Goal: Information Seeking & Learning: Learn about a topic

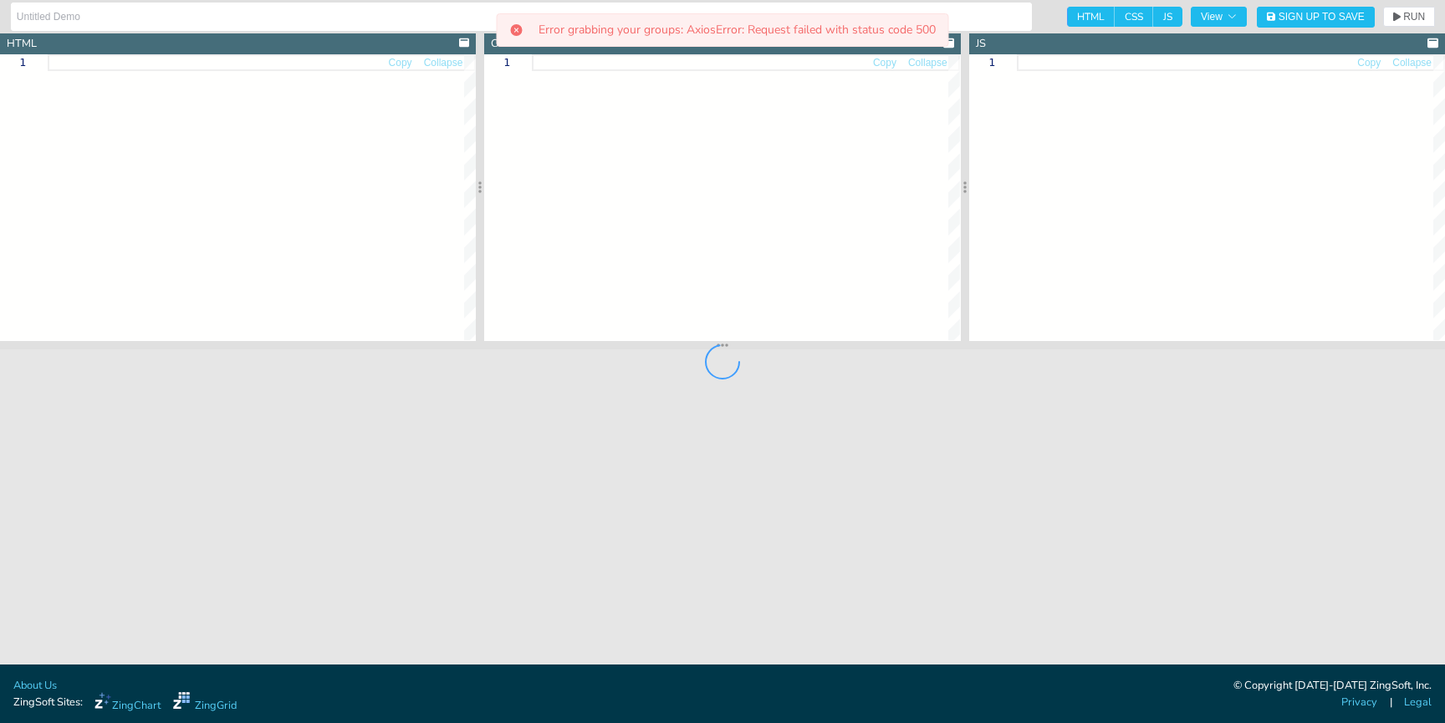
type input "Row Selection"
type textarea "<!DOCTYPE html> <html> <head> <meta charset="utf-8"> <title>ZingGrid Demo</titl…"
type textarea "html, body { height:100%; width:100%; margin:0; padding:0; }"
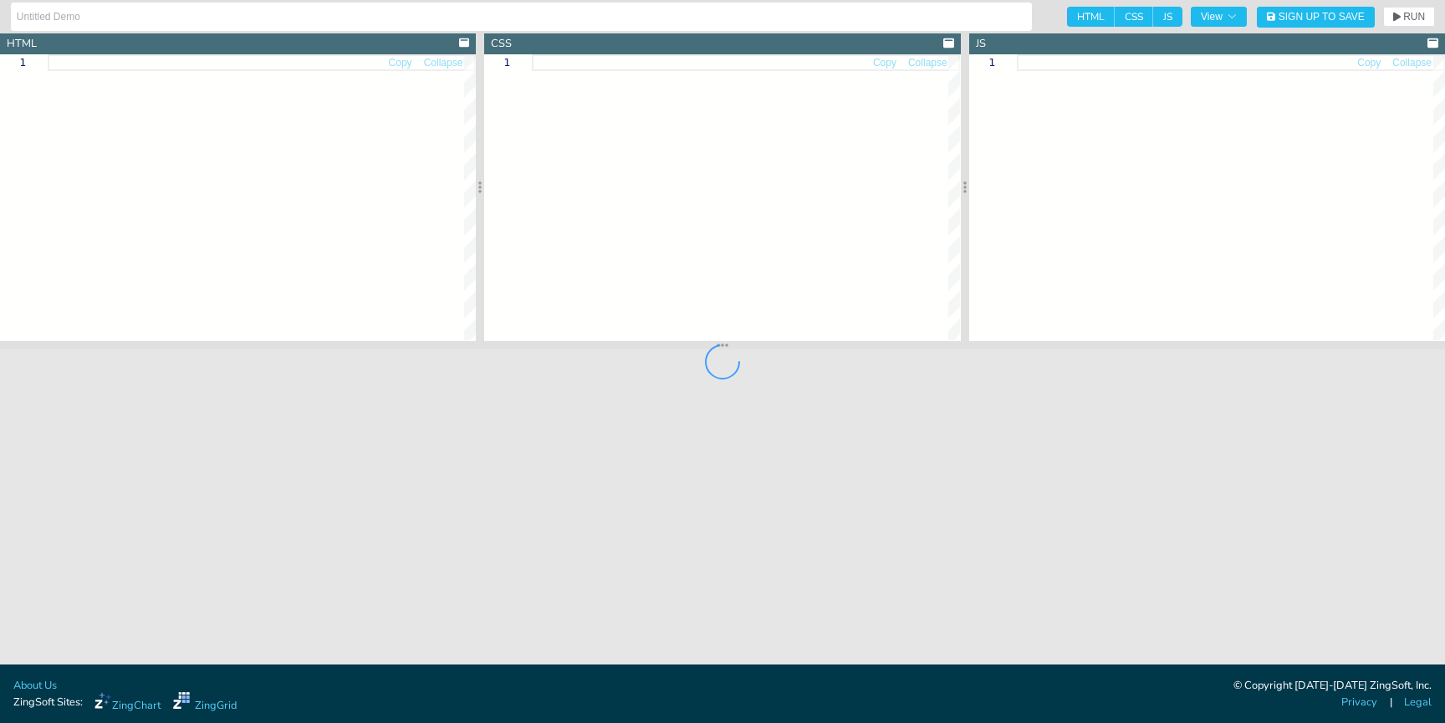
type input "[API Docs] ZingGrid Method - getRowSelector()"
type textarea "<!DOCTYPE html> <html> <head> <meta charset="utf-8"> <title>ZingGrid: Simple Gr…"
type textarea "body{background:#e6e6e6;} #result { background: #333232; color: white; font-fam…"
type textarea "const zgRef = document.querySelector('zing-grid'); // Get state of attribute co…"
